Goal: Transaction & Acquisition: Subscribe to service/newsletter

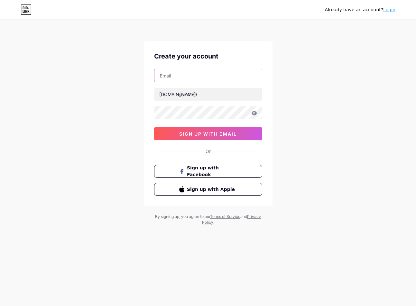
click at [200, 77] on input "text" at bounding box center [207, 75] width 107 height 13
type input "[EMAIL_ADDRESS][DOMAIN_NAME]"
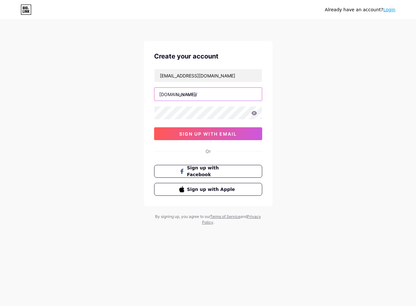
click at [203, 96] on input "text" at bounding box center [207, 94] width 107 height 13
click at [190, 96] on input "text" at bounding box center [207, 94] width 107 height 13
paste input "paylesskitchencabinets"
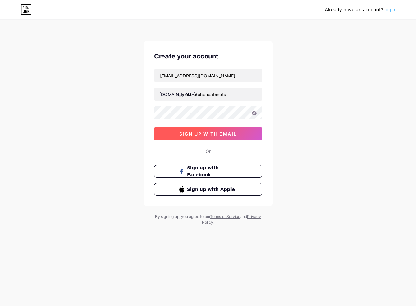
click at [198, 136] on span "sign up with email" at bounding box center [208, 133] width 58 height 5
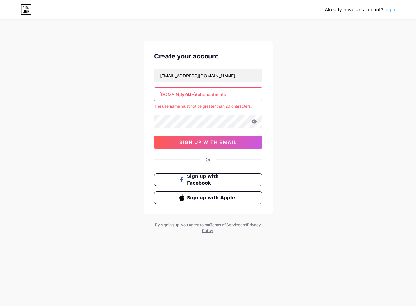
drag, startPoint x: 235, startPoint y: 94, endPoint x: 208, endPoint y: 96, distance: 27.1
click at [208, 96] on input "paylesskitchencabinets" at bounding box center [207, 94] width 107 height 13
type input "paylesskitchen"
click at [184, 142] on div "Create your account paylesskitchenscabinets@gmail.com bio.link/ paylesskitchen …" at bounding box center [208, 127] width 129 height 173
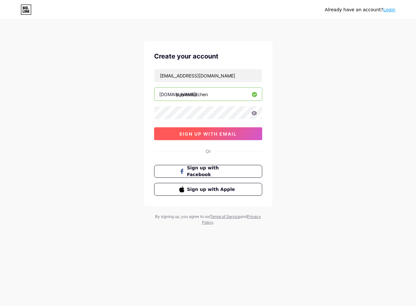
click at [189, 129] on button "sign up with email" at bounding box center [208, 133] width 108 height 13
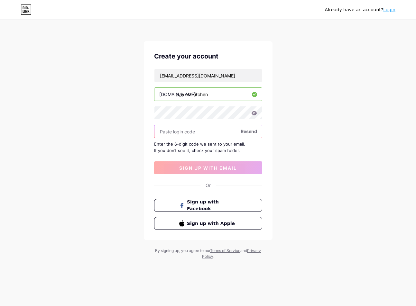
paste input "450595"
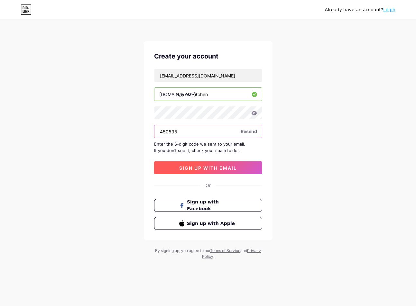
type input "450595"
click at [205, 169] on span "sign up with email" at bounding box center [208, 167] width 58 height 5
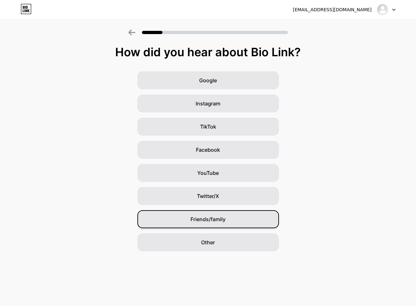
click at [201, 220] on span "Friends/family" at bounding box center [207, 219] width 35 height 8
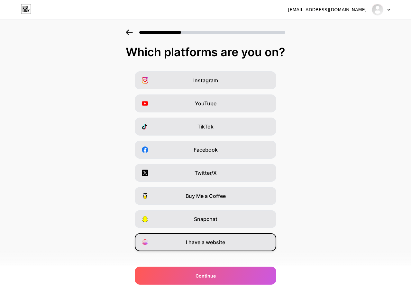
click at [204, 246] on div "I have a website" at bounding box center [205, 242] width 141 height 18
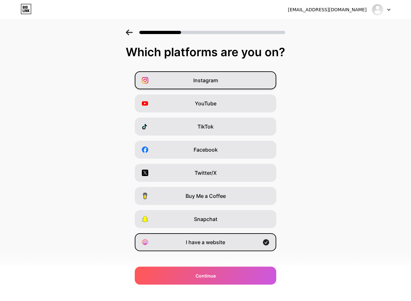
click at [205, 86] on div "Instagram" at bounding box center [205, 80] width 141 height 18
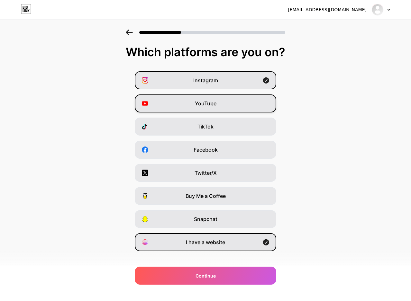
click at [203, 106] on span "YouTube" at bounding box center [206, 104] width 22 height 8
click at [202, 128] on span "TikTok" at bounding box center [205, 127] width 16 height 8
click at [207, 127] on span "TikTok" at bounding box center [205, 127] width 16 height 8
click at [209, 176] on span "Twitter/X" at bounding box center [206, 173] width 22 height 8
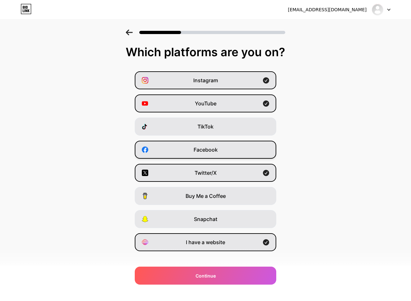
click at [208, 146] on span "Facebook" at bounding box center [206, 150] width 24 height 8
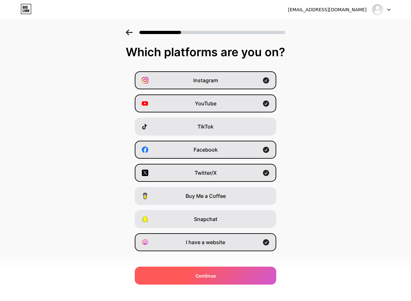
click at [221, 277] on div "Continue" at bounding box center [205, 276] width 141 height 18
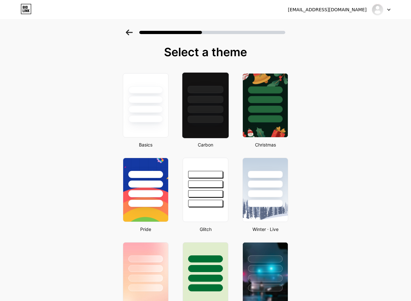
click at [203, 122] on div at bounding box center [205, 119] width 36 height 7
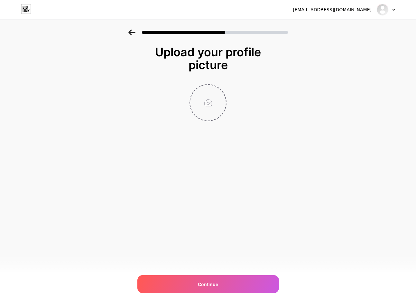
click at [201, 108] on input "file" at bounding box center [208, 103] width 36 height 36
type input "C:\fakepath\payless.jpg"
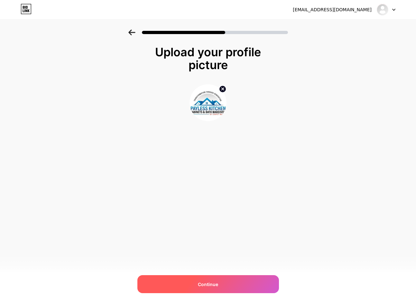
click at [224, 288] on div "Continue" at bounding box center [207, 284] width 141 height 18
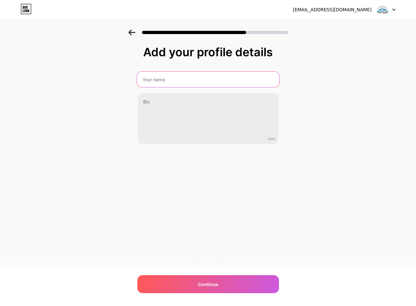
drag, startPoint x: 157, startPoint y: 83, endPoint x: 165, endPoint y: 88, distance: 9.6
click at [157, 83] on input "text" at bounding box center [208, 79] width 142 height 15
type input "Payless Kitchen Cabinets"
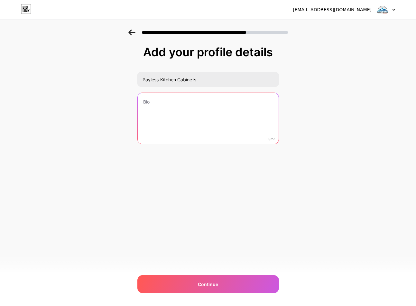
click at [182, 111] on textarea at bounding box center [208, 119] width 141 height 52
click at [160, 110] on textarea at bounding box center [208, 119] width 141 height 52
paste textarea "Upgrade your kitchen effortlessly with modern kitchen cabinet solutions that ba…"
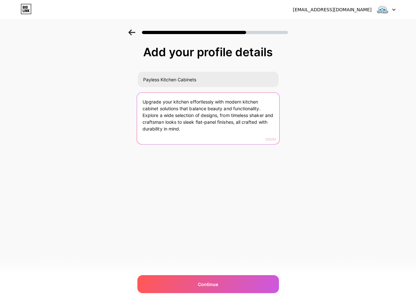
click at [203, 133] on textarea "Upgrade your kitchen effortlessly with modern kitchen cabinet solutions that ba…" at bounding box center [208, 119] width 142 height 52
type textarea "Upgrade your kitchen effortlessly with modern kitchen cabinet solutions that ba…"
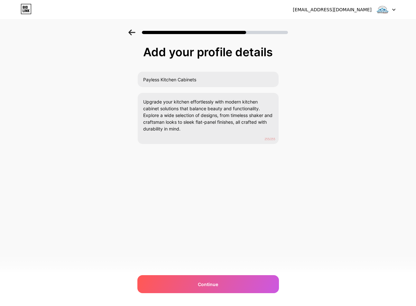
click at [232, 214] on div "paylesskitchenscabinets@gmail.com Logout Link Copied Add your profile details P…" at bounding box center [208, 153] width 416 height 306
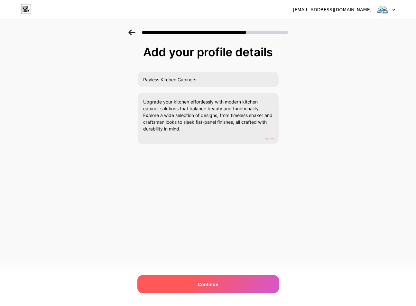
click at [236, 284] on div "Continue" at bounding box center [207, 284] width 141 height 18
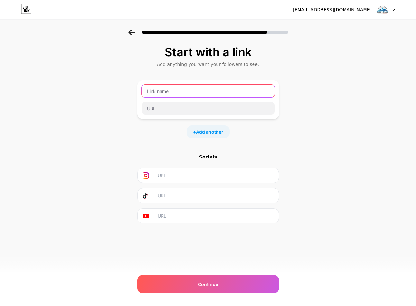
click at [181, 88] on input "text" at bounding box center [207, 91] width 133 height 13
click at [169, 92] on input "text" at bounding box center [207, 91] width 133 height 13
paste input "Payless Kitchen Cabinets"
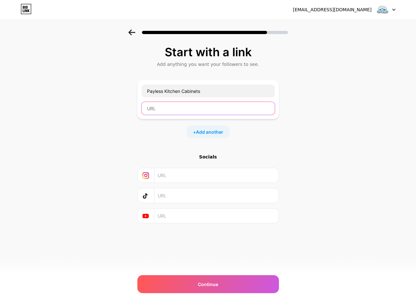
click at [177, 108] on input "text" at bounding box center [207, 108] width 133 height 13
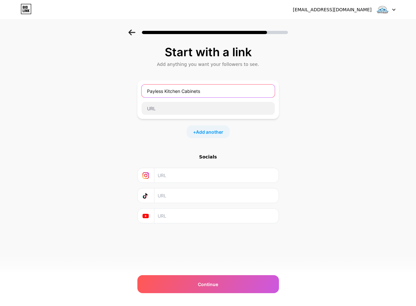
click at [149, 91] on input "Payless Kitchen Cabinets" at bounding box center [207, 91] width 133 height 13
type input "Payless Kitchen Cabinets"
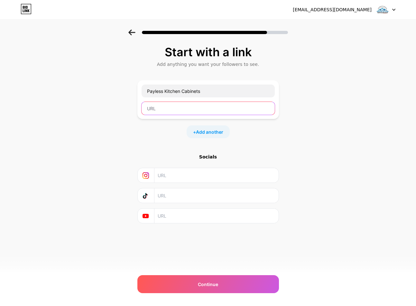
click at [185, 114] on input "text" at bounding box center [207, 108] width 133 height 13
paste input "https://paylesskitchencabinets.com/"
type input "https://paylesskitchencabinets.com/"
drag, startPoint x: 174, startPoint y: 177, endPoint x: 187, endPoint y: 180, distance: 13.5
click at [173, 178] on input "text" at bounding box center [216, 175] width 117 height 14
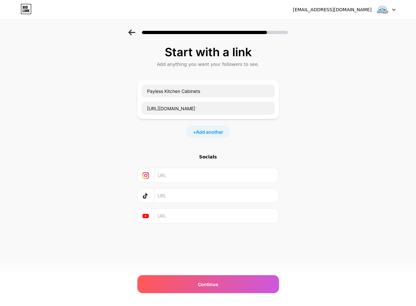
click at [169, 174] on input "text" at bounding box center [216, 175] width 117 height 14
paste input "https://www.instagram.com/paylesskitchencabinets/"
type input "https://www.instagram.com/paylesskitchencabinets/"
click at [210, 134] on span "Add another" at bounding box center [209, 132] width 27 height 7
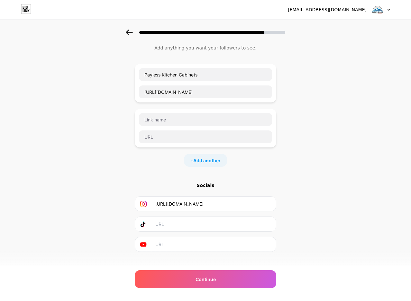
scroll to position [25, 0]
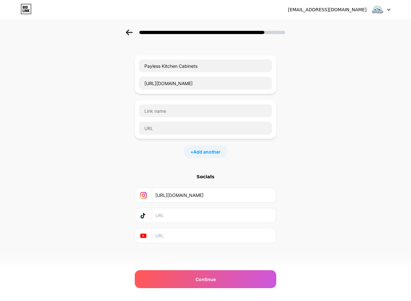
click at [127, 30] on div at bounding box center [205, 30] width 411 height 23
click at [129, 30] on icon at bounding box center [129, 33] width 7 height 6
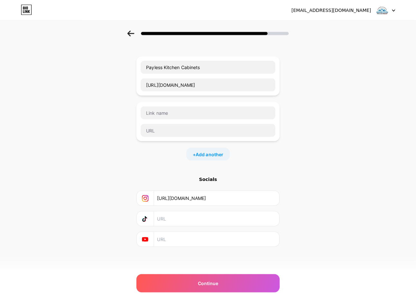
scroll to position [0, 0]
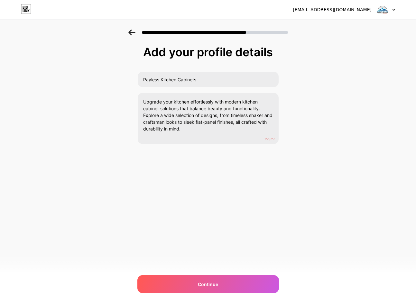
click at [129, 30] on icon at bounding box center [131, 33] width 7 height 6
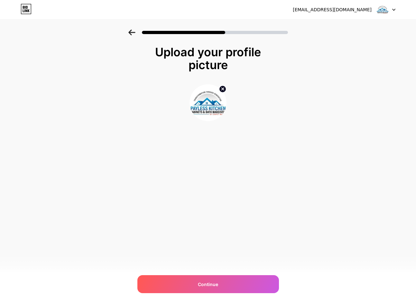
click at [129, 30] on icon at bounding box center [131, 33] width 7 height 6
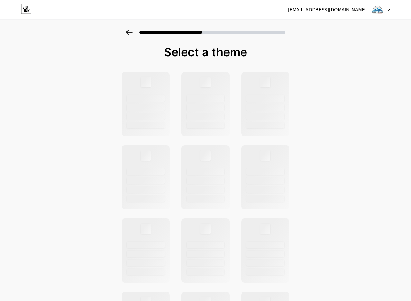
click at [129, 30] on icon at bounding box center [129, 33] width 7 height 6
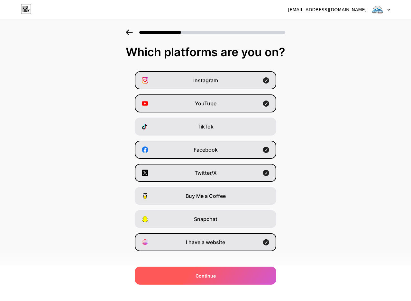
click at [224, 276] on div "Continue" at bounding box center [205, 276] width 141 height 18
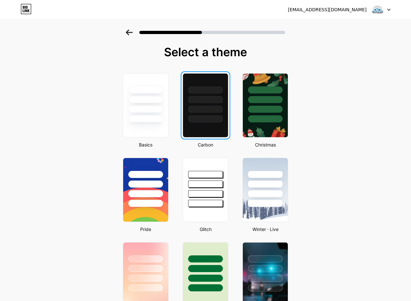
click at [212, 117] on div at bounding box center [205, 118] width 35 height 7
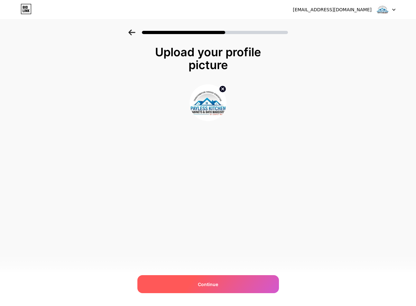
click at [225, 281] on div "Continue" at bounding box center [207, 284] width 141 height 18
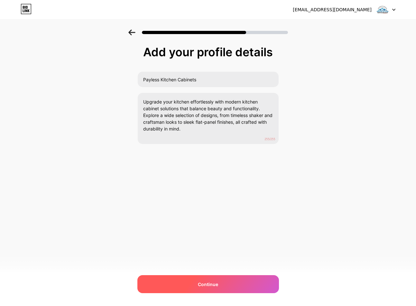
click at [192, 276] on div "Continue" at bounding box center [207, 284] width 141 height 18
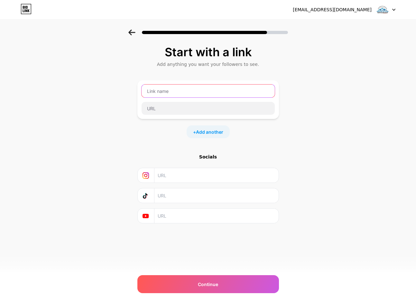
click at [177, 93] on input "text" at bounding box center [207, 91] width 133 height 13
click at [163, 176] on input "text" at bounding box center [216, 175] width 117 height 14
paste input "https://www.instagram.com/paylesskitchencabinets/"
type input "https://www.instagram.com/paylesskitchencabinets/"
click at [168, 200] on input "text" at bounding box center [216, 195] width 117 height 14
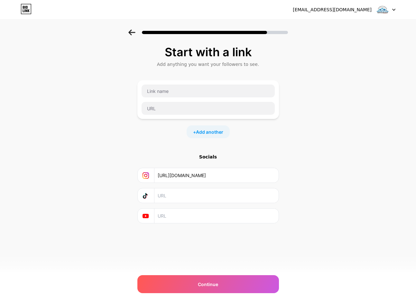
paste input "https://twitter.com/Paylesskitchen"
type input "https://twitter.com/Paylesskitchen"
click at [214, 222] on input "text" at bounding box center [216, 216] width 117 height 14
paste input "https://www.youtube.com/c/PaylessKitchenCabinetsGlendale"
drag, startPoint x: 175, startPoint y: 217, endPoint x: 128, endPoint y: 218, distance: 46.6
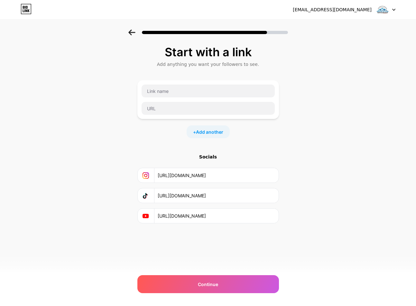
click at [120, 219] on div "Start with a link Add anything you want your followers to see. + Add another So…" at bounding box center [208, 143] width 416 height 226
type input "https://www.youtube.com/c/PaylessKitchenCabinetsGlendale"
click at [174, 106] on input "text" at bounding box center [207, 108] width 133 height 13
paste input "https://paylesskitchencabinets.com/"
type input "https://paylesskitchencabinets.com/"
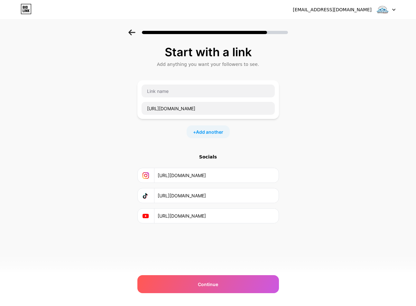
click at [208, 83] on div "https://paylesskitchencabinets.com/" at bounding box center [207, 99] width 141 height 39
click at [204, 92] on input "text" at bounding box center [207, 91] width 133 height 13
drag, startPoint x: 162, startPoint y: 92, endPoint x: 32, endPoint y: 85, distance: 130.5
click at [26, 83] on div "Start with a link Add anything you want your followers to see. v https://payles…" at bounding box center [208, 143] width 416 height 226
paste input "Payless Kitchen Cabinets"
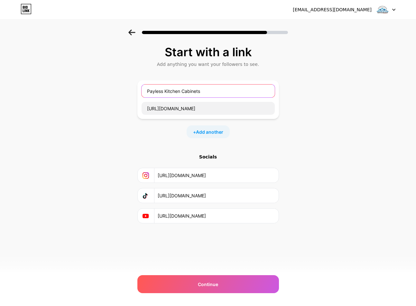
click at [151, 92] on input "Payless Kitchen Cabinets" at bounding box center [207, 91] width 133 height 13
click at [150, 92] on input "Payless Kitchen Cabinets" at bounding box center [207, 91] width 133 height 13
type input "Payless Kitchen Cabinets"
click at [326, 201] on div "Start with a link Add anything you want your followers to see. Payless Kitchen …" at bounding box center [208, 143] width 416 height 226
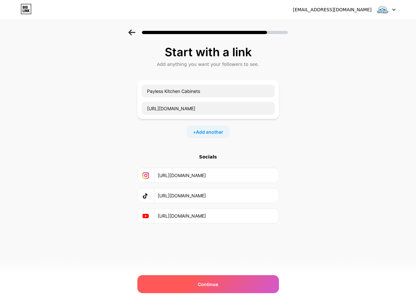
click at [230, 285] on div "Continue" at bounding box center [207, 284] width 141 height 18
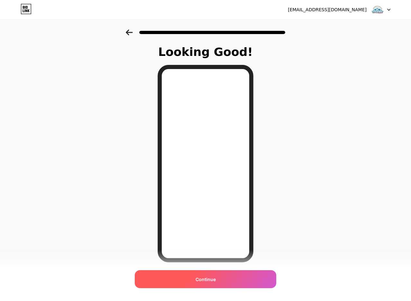
click at [206, 281] on span "Continue" at bounding box center [206, 279] width 20 height 7
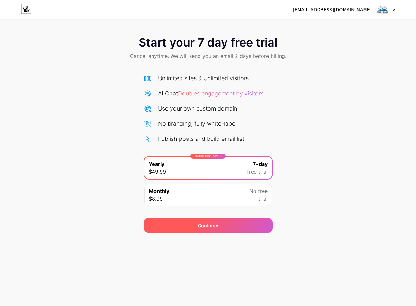
click at [233, 222] on div "Continue" at bounding box center [208, 225] width 129 height 15
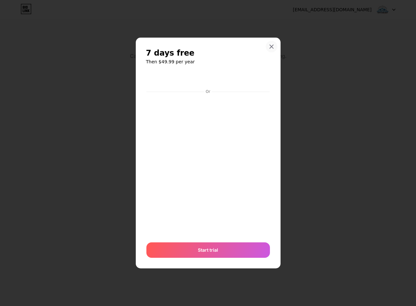
click at [271, 50] on div at bounding box center [272, 47] width 12 height 12
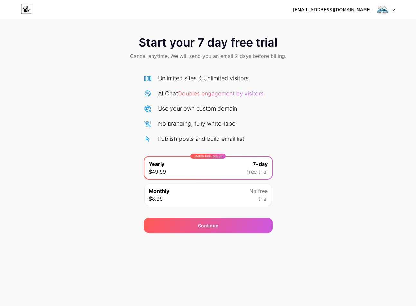
click at [390, 7] on div at bounding box center [386, 10] width 19 height 12
click at [323, 8] on div "[EMAIL_ADDRESS][DOMAIN_NAME]" at bounding box center [332, 9] width 79 height 7
click at [28, 9] on icon at bounding box center [26, 9] width 11 height 10
click at [188, 78] on div "Unlimited sites & Unlimited visitors" at bounding box center [203, 78] width 91 height 9
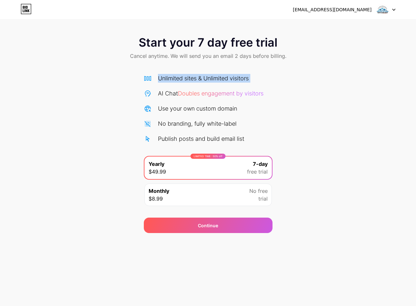
click at [188, 78] on div "Unlimited sites & Unlimited visitors" at bounding box center [203, 78] width 91 height 9
click at [205, 198] on div "Monthly $8.99 No free trial" at bounding box center [207, 195] width 127 height 23
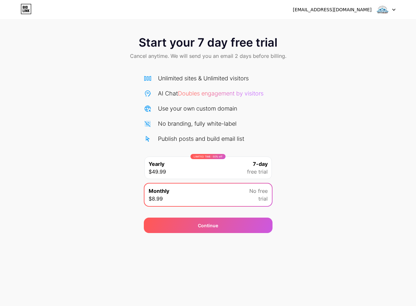
click at [254, 172] on span "free trial" at bounding box center [257, 172] width 21 height 8
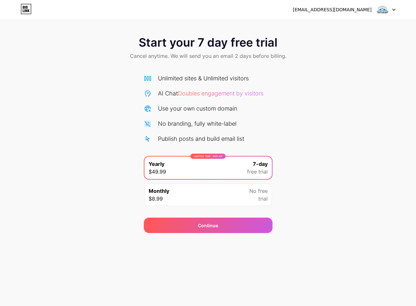
click at [249, 194] on div "Monthly $8.99 No free trial" at bounding box center [207, 195] width 127 height 23
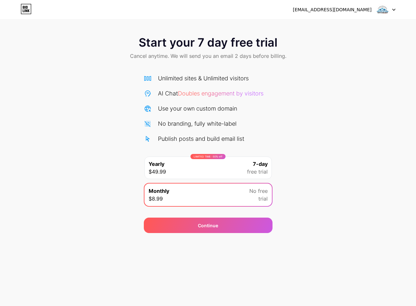
click at [394, 13] on div at bounding box center [386, 10] width 19 height 12
click at [360, 131] on div "Start your 7 day free trial Cancel anytime. We will send you an email 2 days be…" at bounding box center [208, 132] width 416 height 204
click at [234, 169] on div "LIMITED TIME : 50% off Yearly $49.99 7-day free trial" at bounding box center [207, 168] width 127 height 23
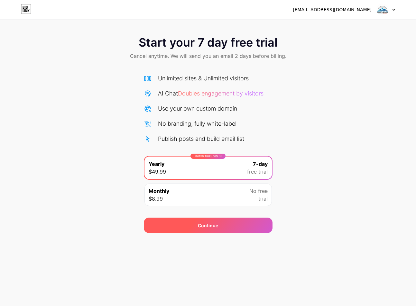
click at [227, 222] on div "Continue" at bounding box center [208, 225] width 129 height 15
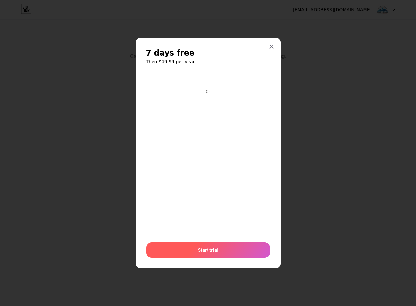
click at [209, 247] on span "Start trial" at bounding box center [208, 250] width 20 height 7
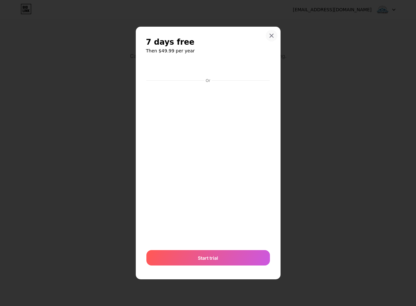
click at [271, 35] on icon at bounding box center [271, 36] width 4 height 4
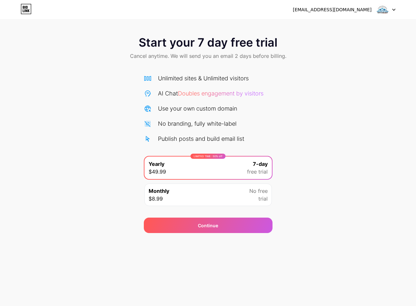
click at [24, 11] on icon at bounding box center [26, 9] width 11 height 10
click at [217, 92] on span "Doubles engagement by visitors" at bounding box center [221, 93] width 86 height 7
click at [198, 130] on div "Unlimited sites & Unlimited visitors AI Chat Doubles engagement by visitors Use…" at bounding box center [208, 108] width 129 height 69
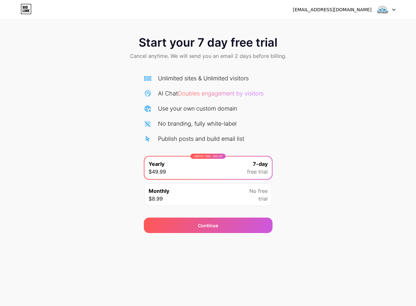
click at [190, 138] on div "Publish posts and build email list" at bounding box center [201, 138] width 86 height 9
click at [189, 138] on div "Publish posts and build email list" at bounding box center [201, 138] width 86 height 9
click at [191, 130] on div "Unlimited sites & Unlimited visitors AI Chat Doubles engagement by visitors Use…" at bounding box center [208, 108] width 129 height 69
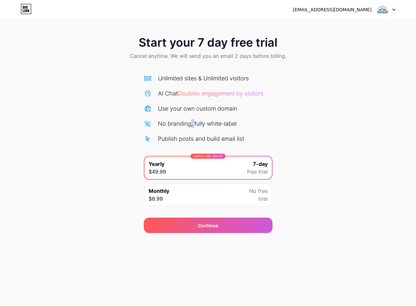
click at [191, 129] on div "Unlimited sites & Unlimited visitors AI Chat Doubles engagement by visitors Use…" at bounding box center [208, 108] width 129 height 69
click at [190, 128] on div "Unlimited sites & Unlimited visitors AI Chat Doubles engagement by visitors Use…" at bounding box center [208, 108] width 129 height 69
